Goal: Find specific page/section: Find specific page/section

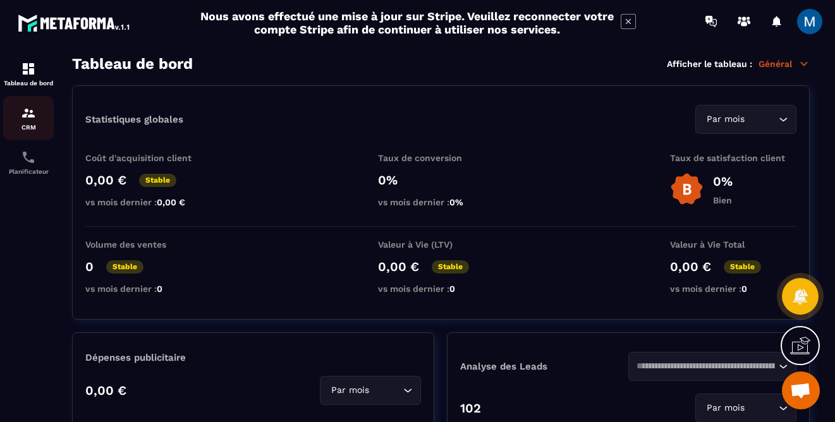
click at [35, 126] on p "CRM" at bounding box center [28, 127] width 51 height 7
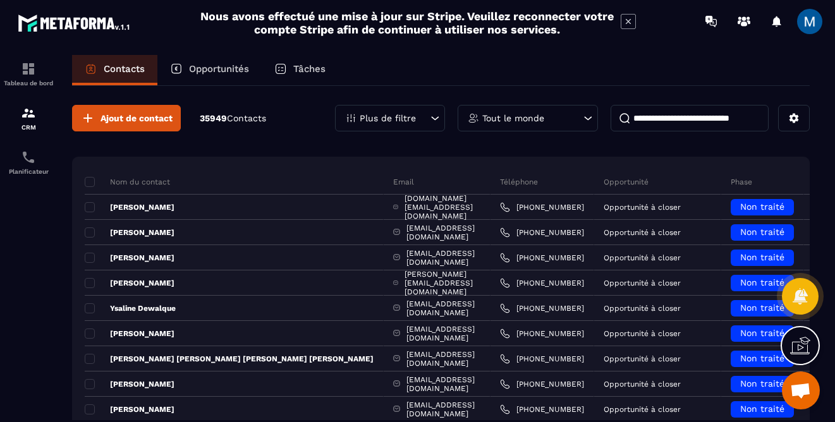
click at [217, 77] on div "Opportunités" at bounding box center [209, 70] width 104 height 30
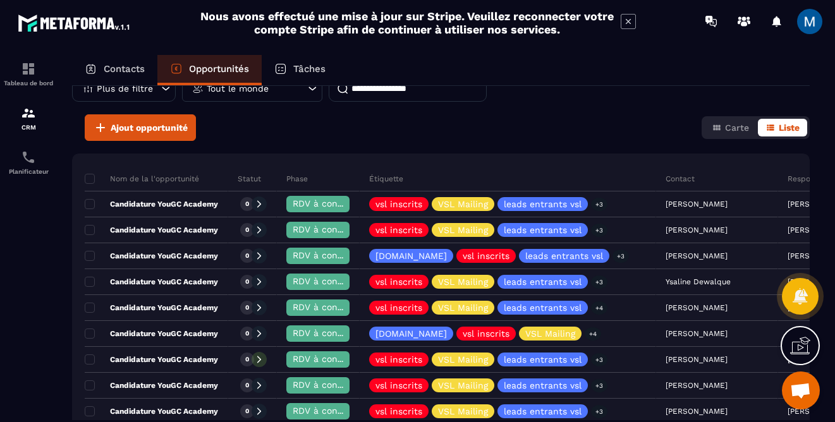
scroll to position [31, 0]
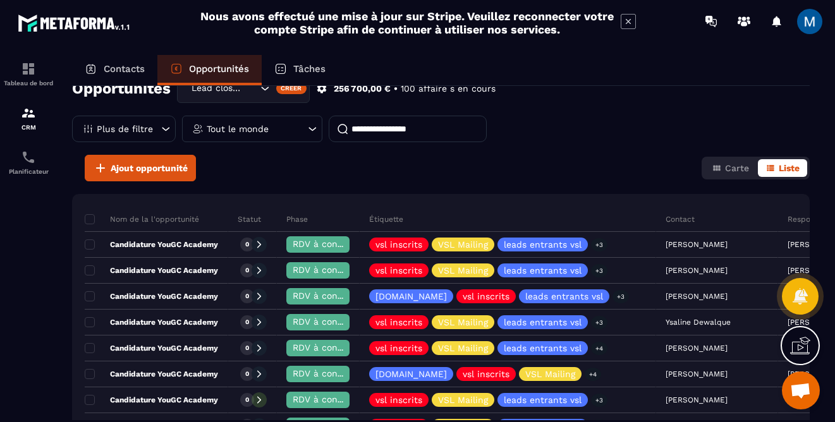
click at [153, 131] on div "Plus de filtre" at bounding box center [124, 129] width 104 height 27
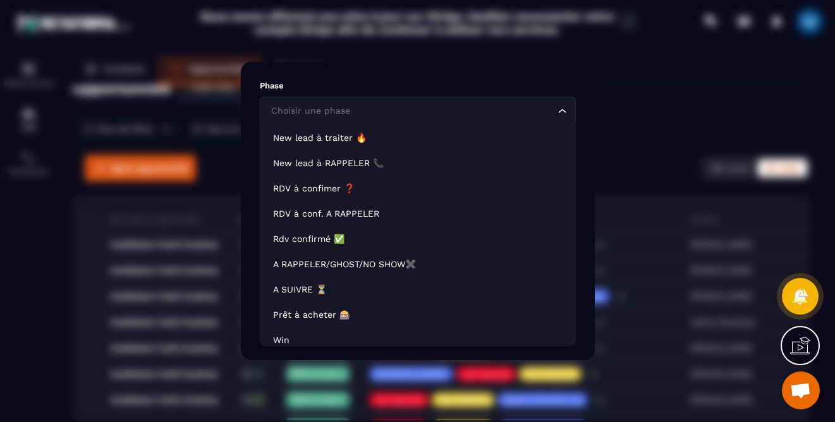
click at [446, 112] on input "Search for option" at bounding box center [411, 111] width 287 height 14
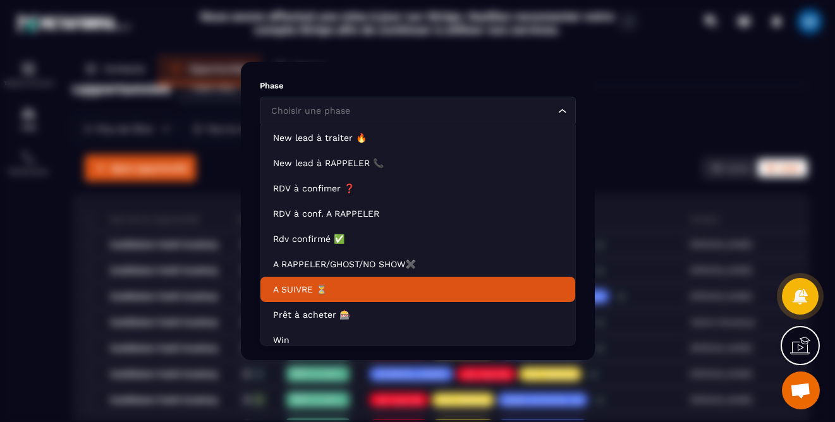
scroll to position [32, 0]
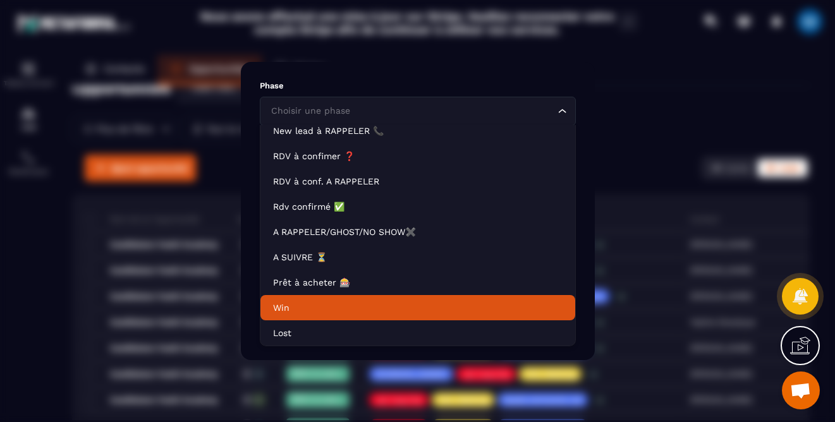
click at [346, 302] on p "Win" at bounding box center [418, 308] width 290 height 13
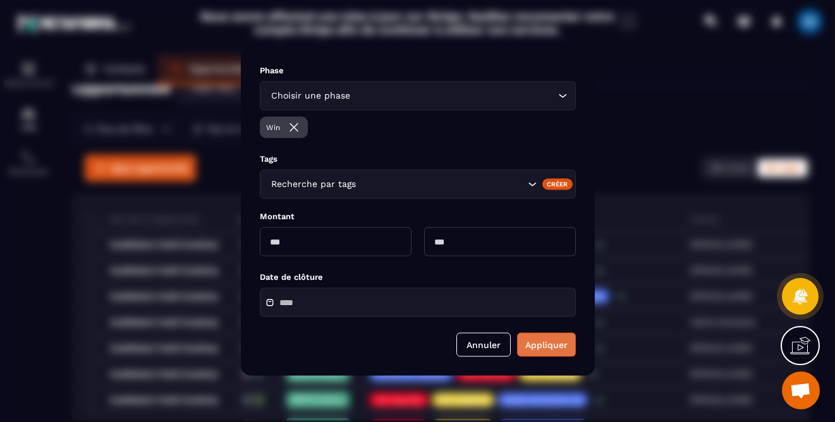
click at [550, 351] on button "Appliquer" at bounding box center [546, 345] width 59 height 24
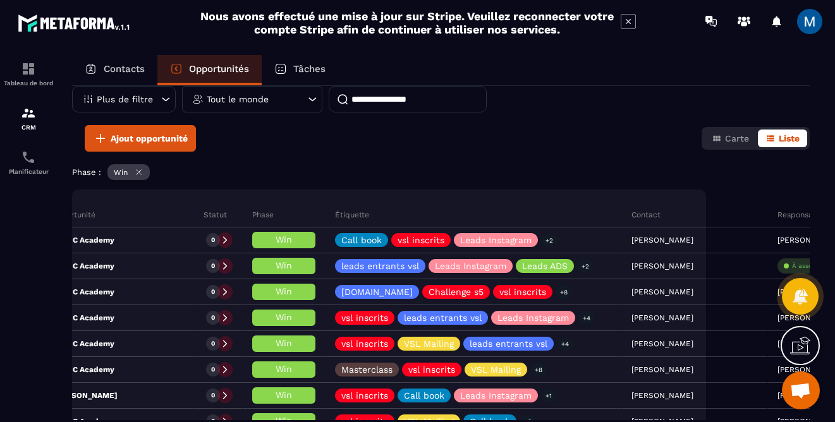
scroll to position [61, 0]
